Goal: Task Accomplishment & Management: Manage account settings

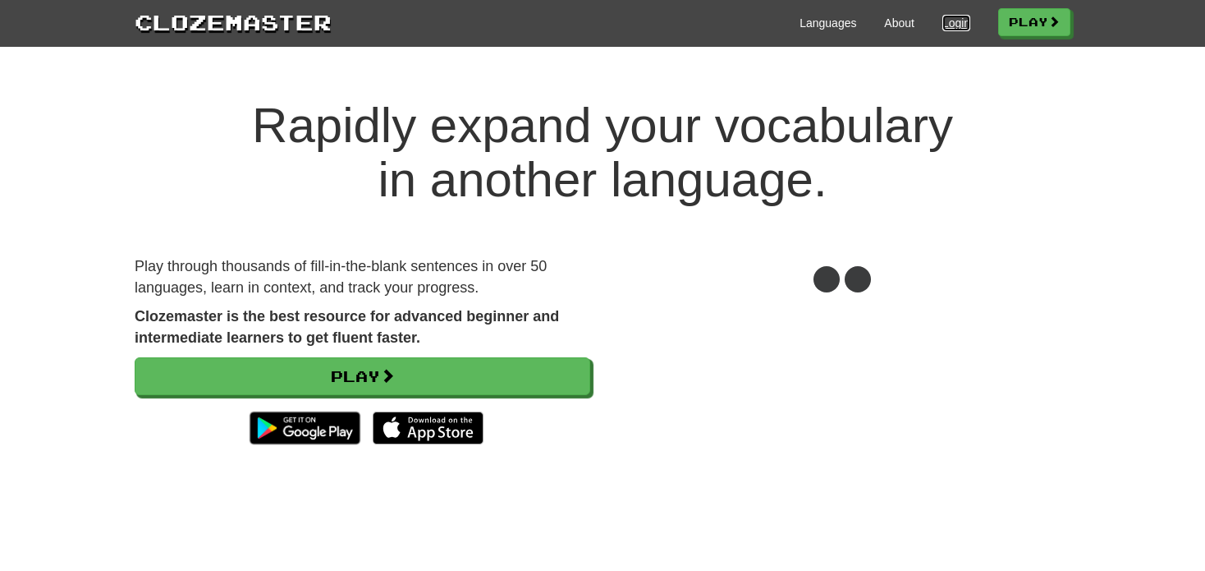
click at [949, 23] on link "Login" at bounding box center [956, 23] width 28 height 16
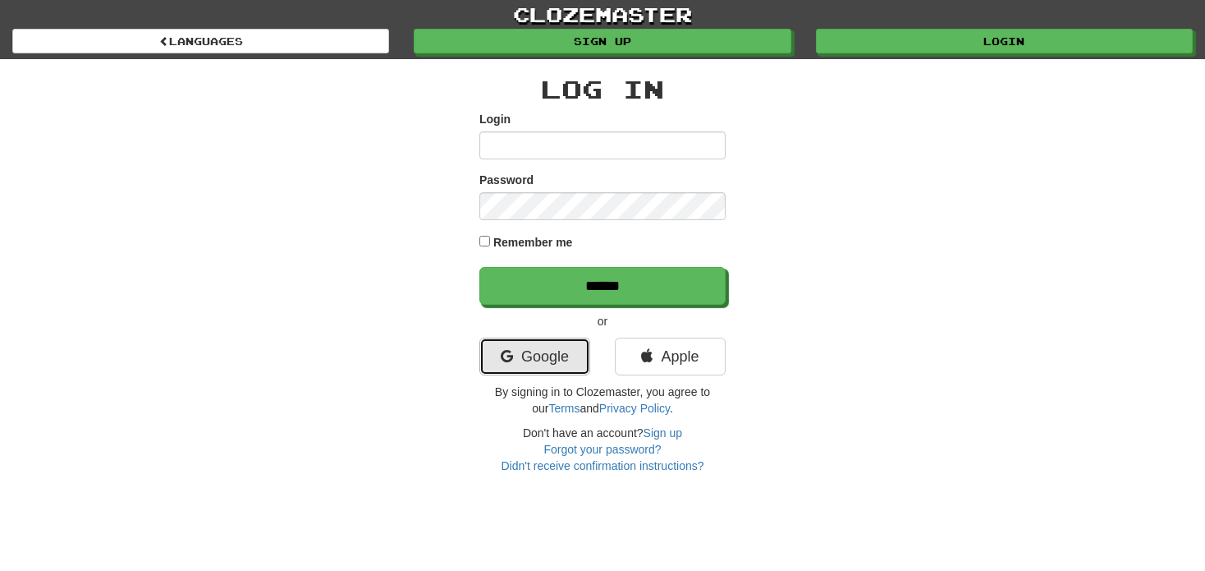
click at [567, 351] on link "Google" at bounding box center [534, 356] width 111 height 38
